Goal: Information Seeking & Learning: Learn about a topic

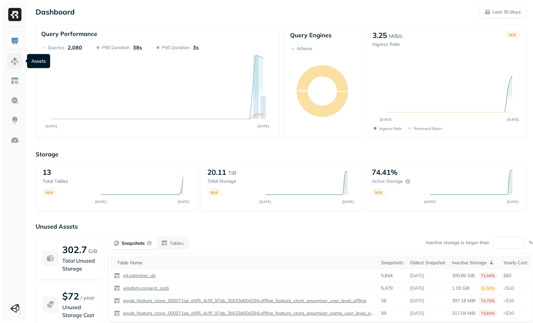
click at [13, 60] on img at bounding box center [15, 61] width 9 height 9
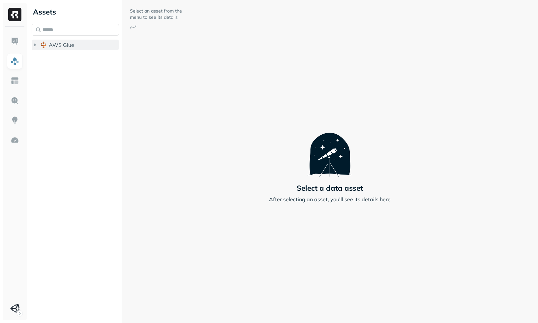
click at [65, 47] on button "AWS Glue" at bounding box center [75, 45] width 87 height 11
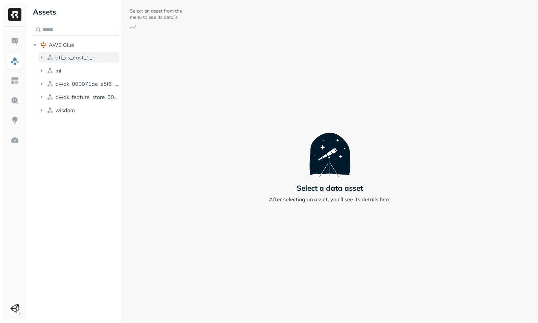
click at [67, 58] on span "atl_us_east_1_rl" at bounding box center [75, 57] width 40 height 7
click at [73, 70] on p "( 1 )" at bounding box center [74, 70] width 7 height 7
click at [75, 77] on link "vic_test_datasource_layer_intermediate" at bounding box center [85, 82] width 69 height 11
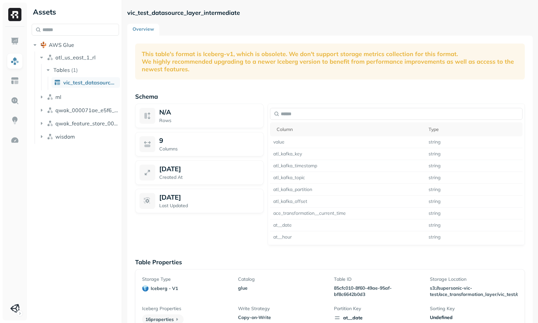
click at [207, 64] on p "This table's format is Iceberg-v1, which is obsolete. We don't support storage …" at bounding box center [330, 62] width 390 height 36
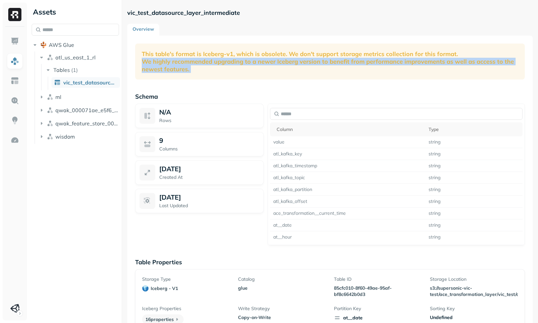
click at [207, 64] on p "This table's format is Iceberg-v1, which is obsolete. We don't support storage …" at bounding box center [330, 62] width 390 height 36
click at [217, 75] on p "This table's format is Iceberg-v1, which is obsolete. We don't support storage …" at bounding box center [330, 62] width 390 height 36
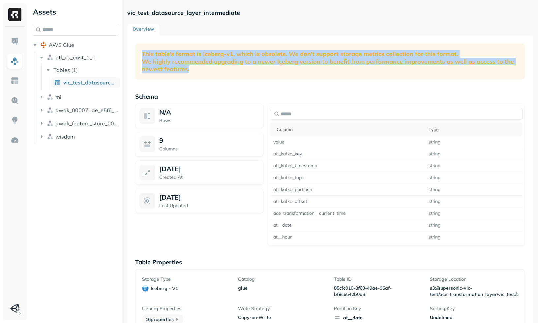
drag, startPoint x: 212, startPoint y: 71, endPoint x: 156, endPoint y: 45, distance: 61.2
click at [156, 45] on p "This table's format is Iceberg-v1, which is obsolete. We don't support storage …" at bounding box center [330, 62] width 390 height 36
drag, startPoint x: 160, startPoint y: 47, endPoint x: 197, endPoint y: 80, distance: 49.5
click at [197, 80] on div "This table's format is Iceberg-v1, which is obsolete. We don't support storage …" at bounding box center [330, 197] width 406 height 323
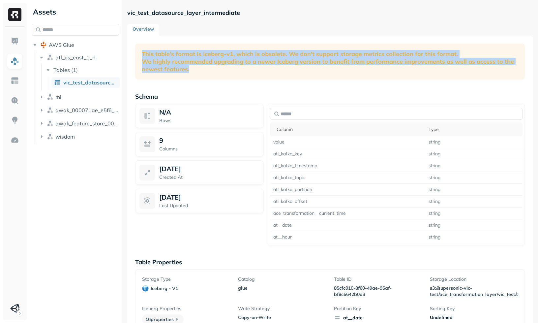
click at [197, 80] on div "This table's format is Iceberg-v1, which is obsolete. We don't support storage …" at bounding box center [330, 197] width 406 height 323
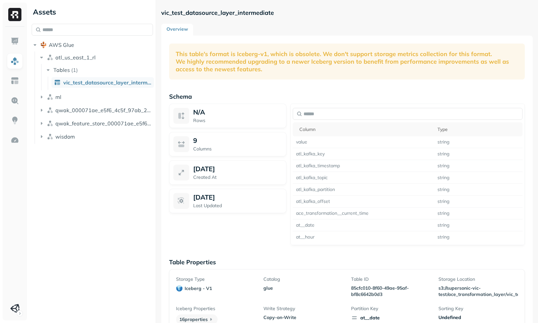
click at [157, 121] on div "Assets AWS Glue atl_us_east_1_rl Tables ( 1 ) vic_test_datasource_layer_interme…" at bounding box center [283, 161] width 509 height 323
click at [78, 101] on button "ml" at bounding box center [95, 97] width 115 height 11
click at [78, 110] on button "Tables ( 1 )" at bounding box center [99, 109] width 109 height 11
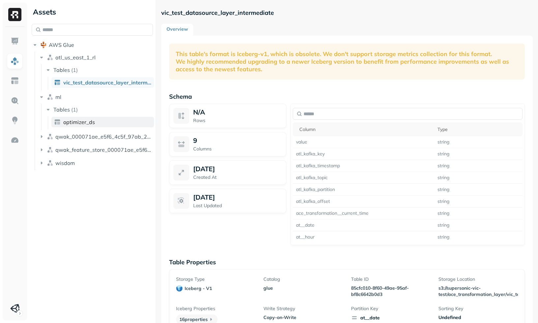
click at [83, 125] on link "optimizer_ds" at bounding box center [102, 122] width 103 height 11
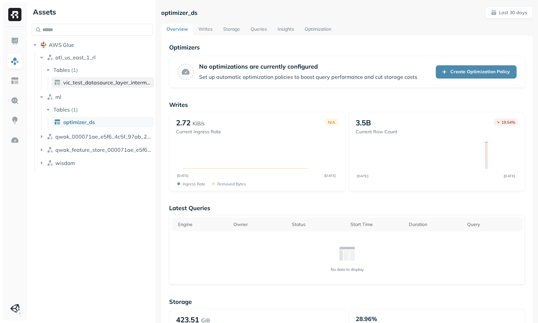
click at [114, 84] on span "vic_test_datasource_layer_intermediate" at bounding box center [107, 82] width 88 height 7
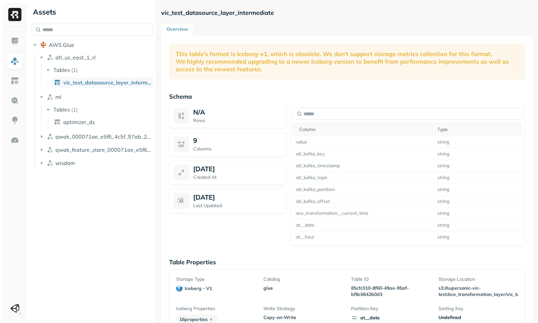
scroll to position [36, 0]
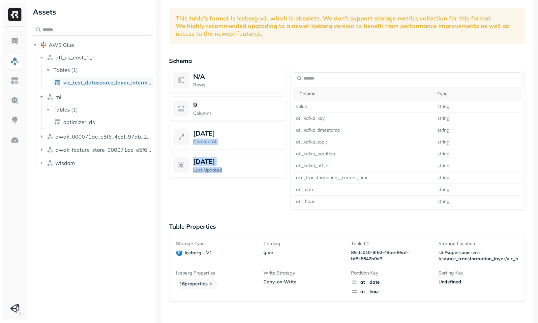
drag, startPoint x: 253, startPoint y: 167, endPoint x: 240, endPoint y: 136, distance: 33.1
click at [240, 136] on div "N/A Rows 9 Columns [DATE] Created At [DATE] Last Updated" at bounding box center [227, 138] width 117 height 141
click at [240, 135] on div "[DATE]" at bounding box center [237, 133] width 89 height 8
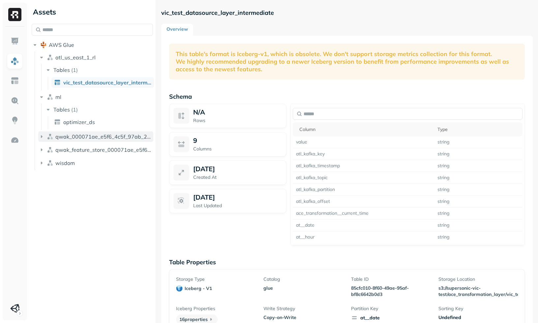
click at [66, 133] on span "qwak_000071ae_e5f6_4c5f_97ab_2b533d00d294_analytics_data" at bounding box center [104, 136] width 98 height 7
click at [73, 156] on ul "atl_us_east_1_rl Tables ( 1 ) vic_test_datasource_layer_intermediate ml Tables …" at bounding box center [94, 117] width 119 height 132
click at [76, 150] on p "( 5 )" at bounding box center [74, 149] width 7 height 7
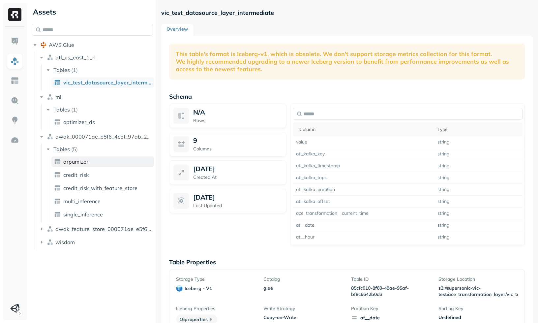
click at [74, 166] on link "arpumizer" at bounding box center [102, 161] width 103 height 11
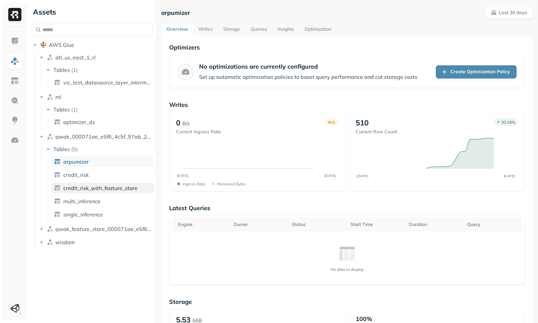
click at [78, 185] on span "credit_risk_with_feature_store" at bounding box center [100, 188] width 74 height 7
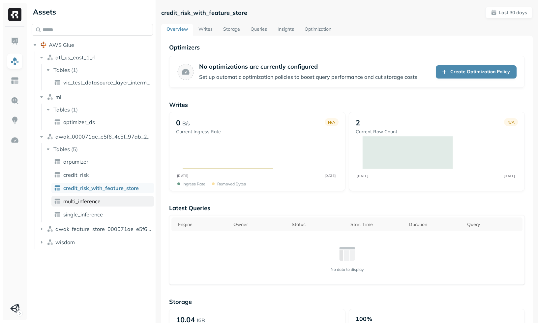
click at [100, 203] on link "multi_inference" at bounding box center [102, 201] width 103 height 11
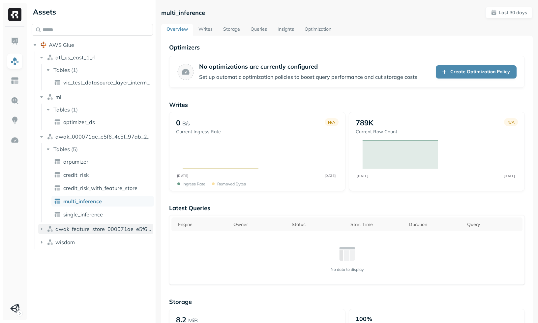
click at [100, 229] on span "qwak_feature_store_000071ae_e5f6_4c5f_97ab_2b533d00d294" at bounding box center [104, 228] width 98 height 7
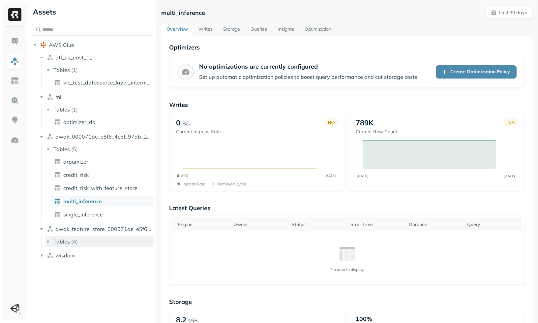
click at [94, 242] on button "Tables ( 4 )" at bounding box center [99, 241] width 109 height 11
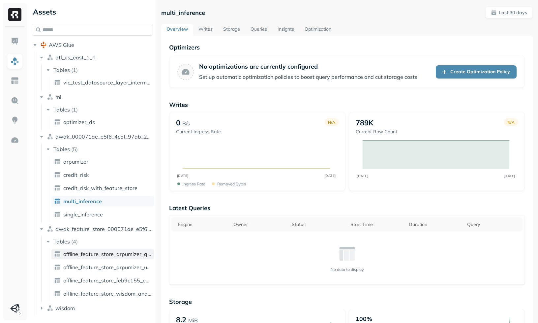
click at [95, 254] on span "offline_feature_store_arpumizer_game_user_level_offline" at bounding box center [107, 254] width 88 height 7
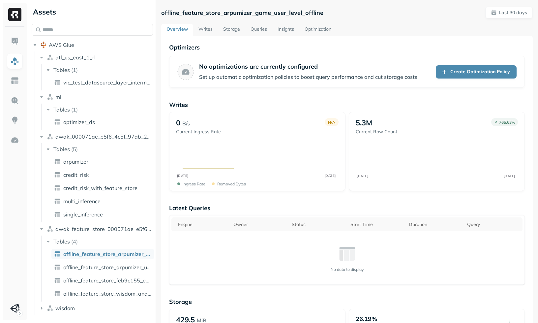
scroll to position [250, 0]
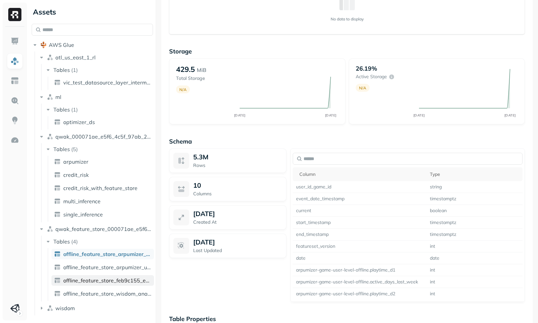
click at [86, 285] on link "offline_feature_store_feb9c155_e826_4f02_99d4_eda7a30b2272_interval_data" at bounding box center [102, 280] width 103 height 11
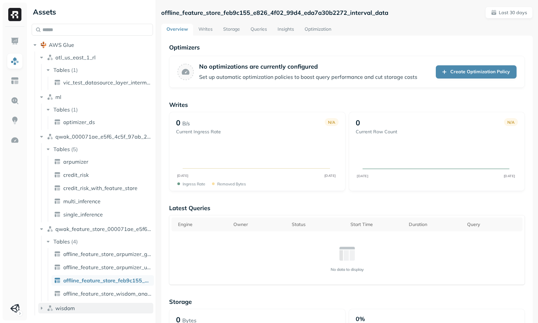
click at [62, 306] on span "wisdom" at bounding box center [64, 308] width 19 height 7
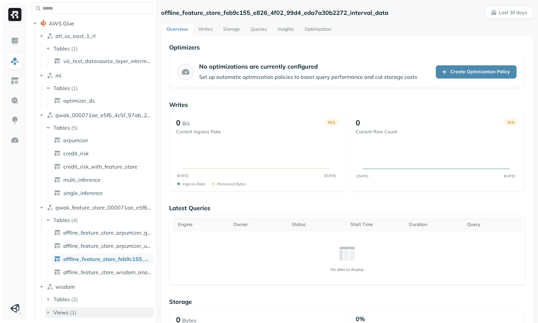
click at [65, 309] on span "Views" at bounding box center [60, 312] width 15 height 7
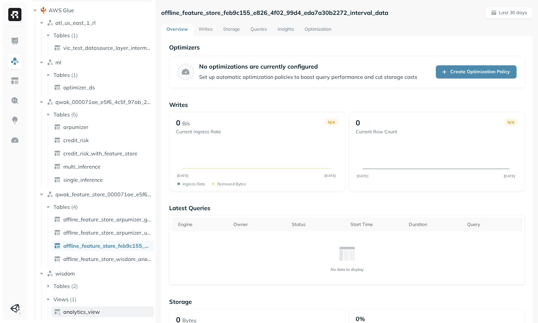
click at [76, 308] on span "analytics_view" at bounding box center [81, 311] width 37 height 7
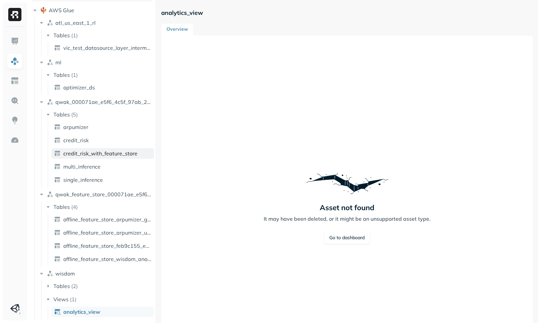
click at [92, 151] on span "credit_risk_with_feature_store" at bounding box center [100, 153] width 74 height 7
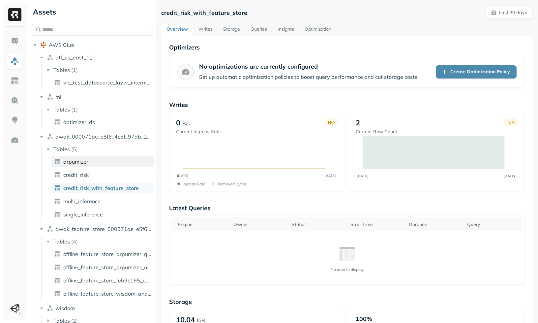
click at [93, 163] on link "arpumizer" at bounding box center [102, 161] width 103 height 11
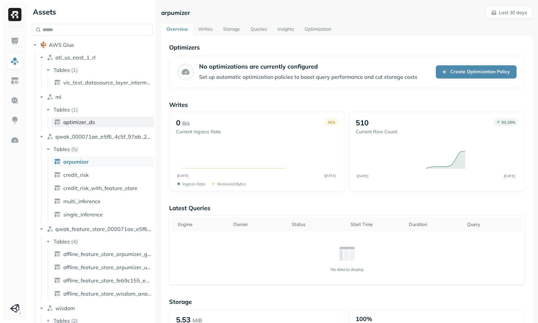
click at [103, 121] on link "optimizer_ds" at bounding box center [102, 122] width 103 height 11
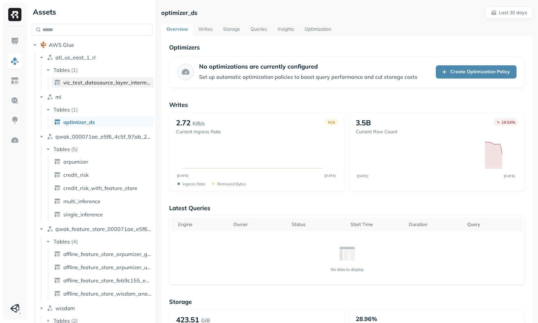
click at [107, 86] on link "vic_test_datasource_layer_intermediate" at bounding box center [102, 82] width 103 height 11
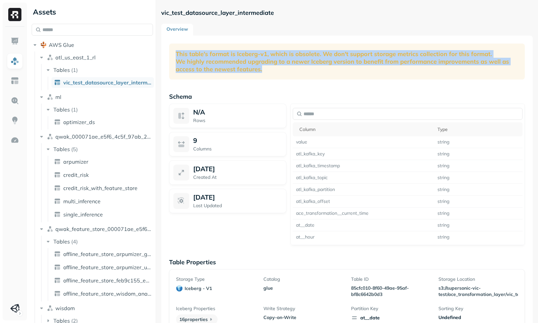
drag, startPoint x: 198, startPoint y: 46, endPoint x: 212, endPoint y: 81, distance: 37.4
click at [212, 81] on div "This table's format is Iceberg-v1, which is obsolete. We don't support storage …" at bounding box center [347, 197] width 372 height 323
drag, startPoint x: 217, startPoint y: 74, endPoint x: 224, endPoint y: 47, distance: 27.3
click at [224, 47] on div "This table's format is Iceberg-v1, which is obsolete. We don't support storage …" at bounding box center [347, 197] width 372 height 323
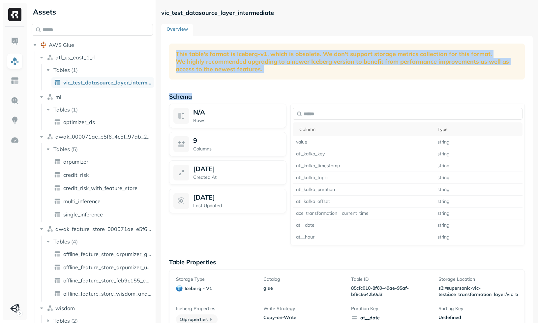
click at [224, 47] on p "This table's format is Iceberg-v1, which is obsolete. We don't support storage …" at bounding box center [347, 62] width 356 height 36
drag, startPoint x: 208, startPoint y: 46, endPoint x: 211, endPoint y: 96, distance: 50.2
click at [211, 96] on div "Overview This table's format is Iceberg-v1, which is obsolete. We don't support…" at bounding box center [347, 191] width 372 height 335
click at [211, 96] on p "Schema" at bounding box center [347, 97] width 356 height 8
drag, startPoint x: 215, startPoint y: 90, endPoint x: 227, endPoint y: 43, distance: 48.4
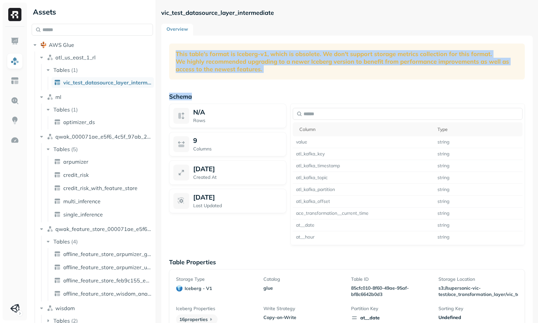
click at [227, 43] on div "This table's format is Iceberg-v1, which is obsolete. We don't support storage …" at bounding box center [347, 197] width 372 height 323
drag, startPoint x: 227, startPoint y: 43, endPoint x: 230, endPoint y: 100, distance: 56.8
click at [230, 100] on div "This table's format is Iceberg-v1, which is obsolete. We don't support storage …" at bounding box center [347, 197] width 372 height 323
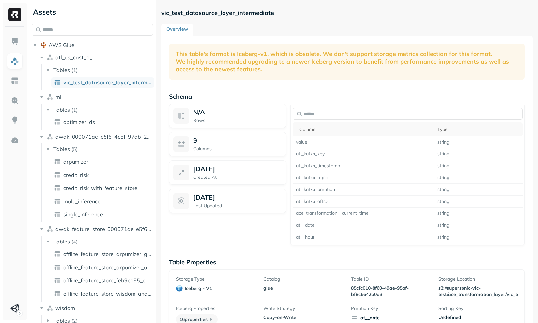
click at [231, 96] on p "Schema" at bounding box center [347, 97] width 356 height 8
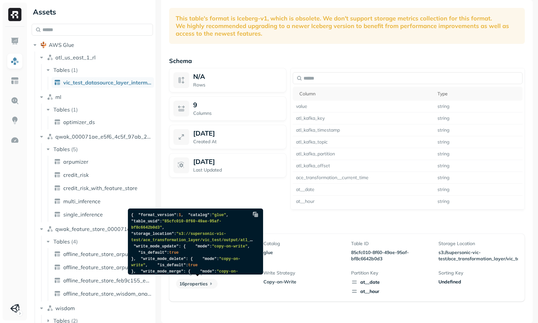
scroll to position [196, 0]
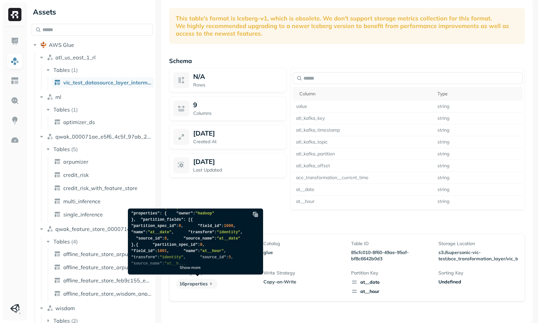
click at [198, 266] on p "Show more" at bounding box center [190, 267] width 21 height 5
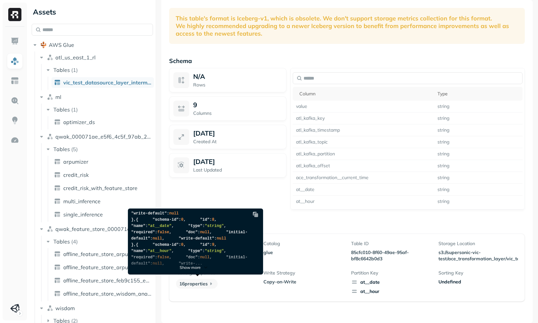
click at [199, 263] on div "Show more" at bounding box center [194, 262] width 132 height 23
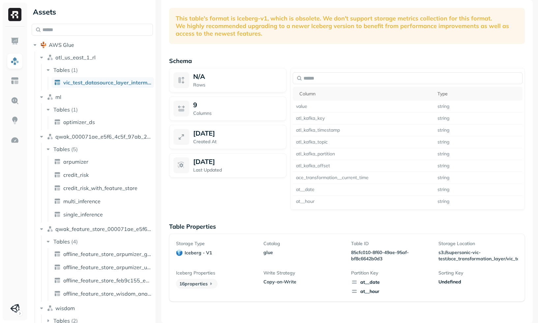
click at [246, 190] on div "N/A Rows 9 Columns [DATE] Created At [DATE] Last Updated" at bounding box center [227, 138] width 117 height 141
